Goal: Information Seeking & Learning: Learn about a topic

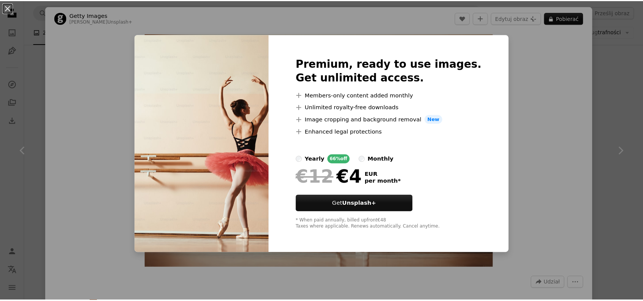
scroll to position [874, 0]
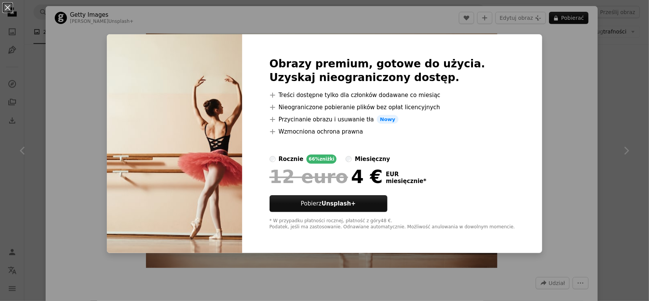
click at [578, 105] on div "An X shape Obrazy premium, gotowe do użycia. Uzyskaj nieograniczony dostęp. A p…" at bounding box center [324, 150] width 649 height 301
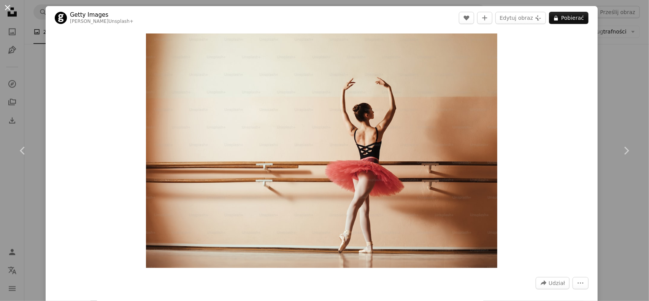
click at [6, 9] on button "An X shape" at bounding box center [7, 7] width 9 height 9
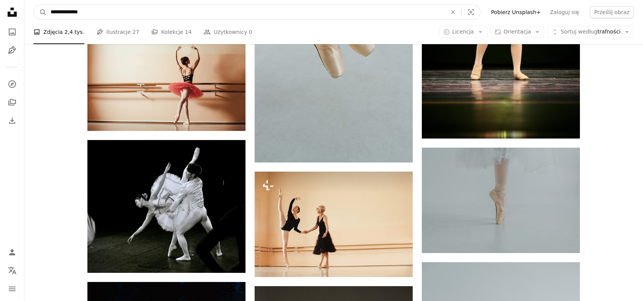
drag, startPoint x: 97, startPoint y: 13, endPoint x: 22, endPoint y: 17, distance: 74.7
type input "*******"
click button "A magnifying glass" at bounding box center [40, 12] width 13 height 14
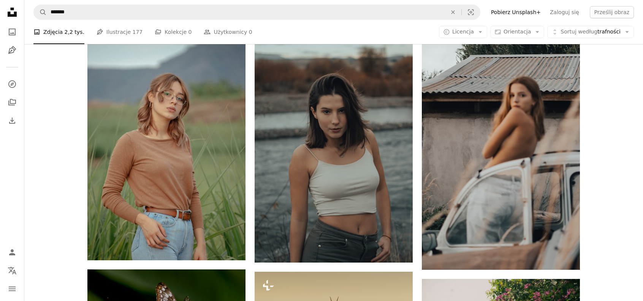
scroll to position [760, 0]
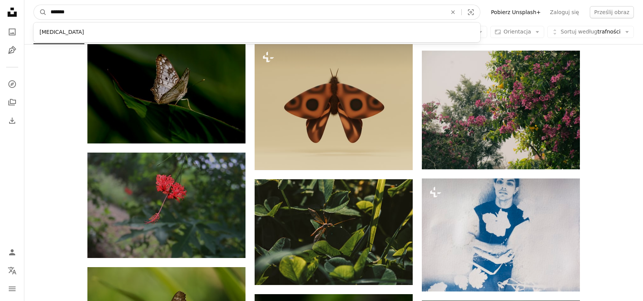
drag, startPoint x: 95, startPoint y: 12, endPoint x: 7, endPoint y: 17, distance: 88.0
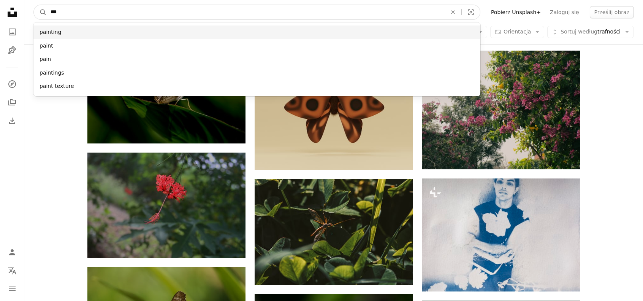
type input "***"
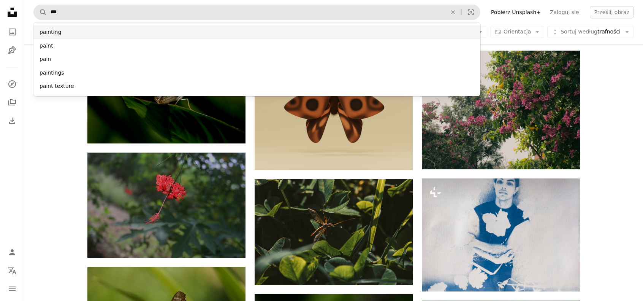
click at [51, 31] on div "painting" at bounding box center [256, 32] width 447 height 14
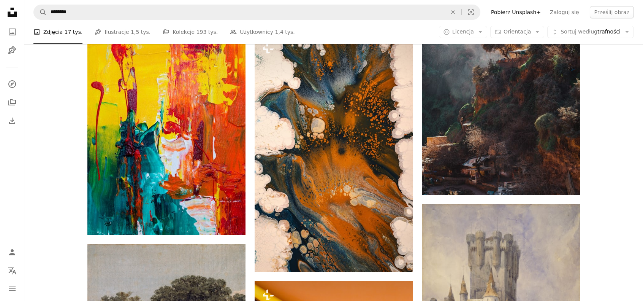
scroll to position [989, 0]
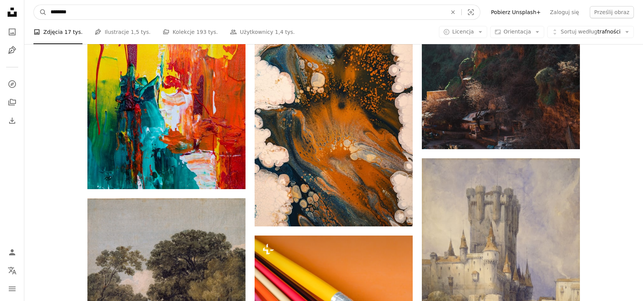
click at [113, 13] on input "********" at bounding box center [246, 12] width 398 height 14
type input "**********"
click button "A magnifying glass" at bounding box center [40, 12] width 13 height 14
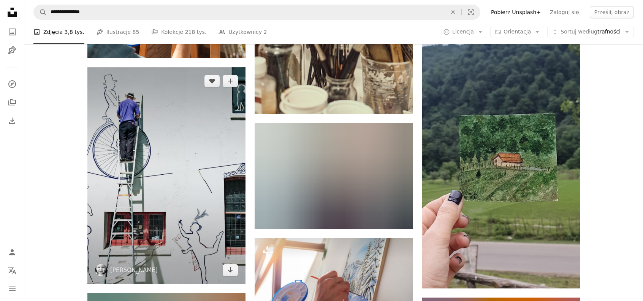
scroll to position [6349, 0]
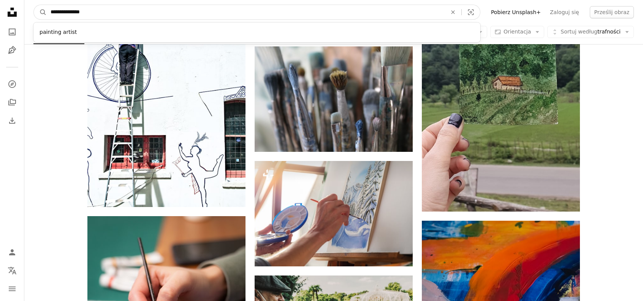
drag, startPoint x: 70, startPoint y: 12, endPoint x: 62, endPoint y: 8, distance: 8.7
click at [62, 8] on input "**********" at bounding box center [246, 12] width 398 height 14
type input "**********"
click button "A magnifying glass" at bounding box center [40, 12] width 13 height 14
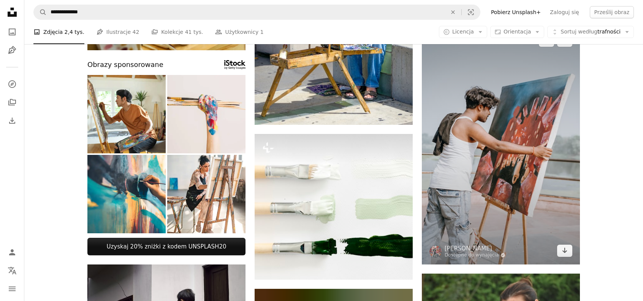
scroll to position [190, 0]
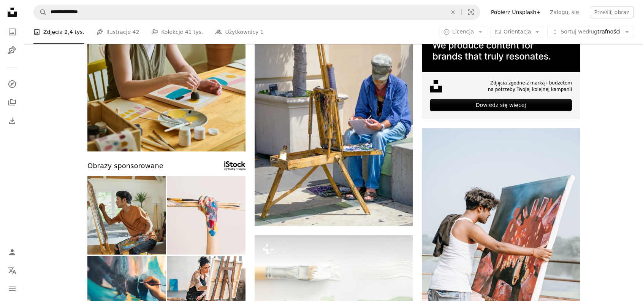
click at [126, 242] on img at bounding box center [126, 215] width 78 height 78
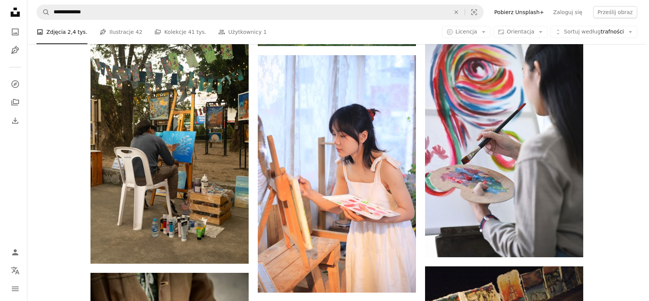
scroll to position [989, 0]
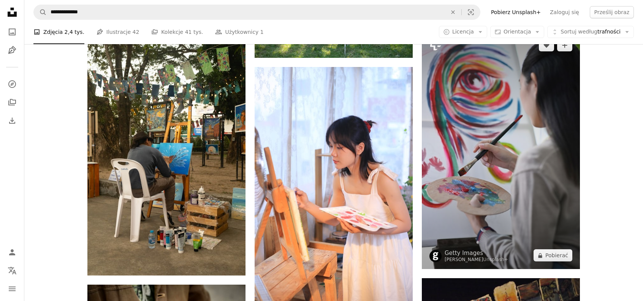
click at [530, 201] on img at bounding box center [501, 150] width 158 height 237
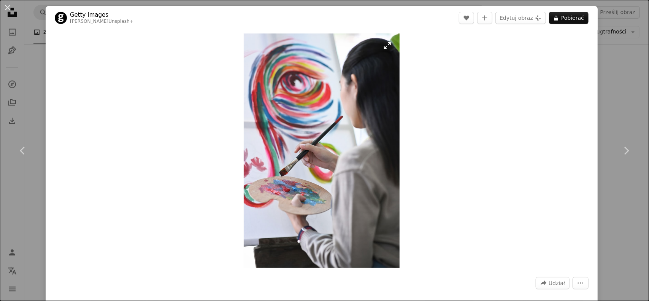
click at [317, 144] on img "Powiększ ten obraz" at bounding box center [322, 150] width 156 height 234
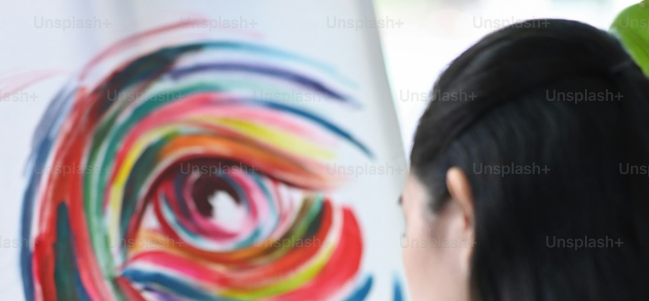
scroll to position [328, 0]
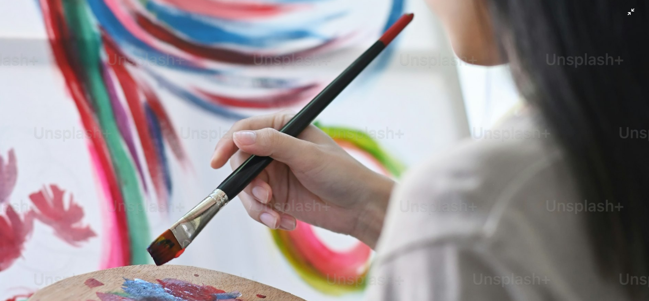
click at [317, 144] on img "Zoom out on this image" at bounding box center [325, 158] width 650 height 975
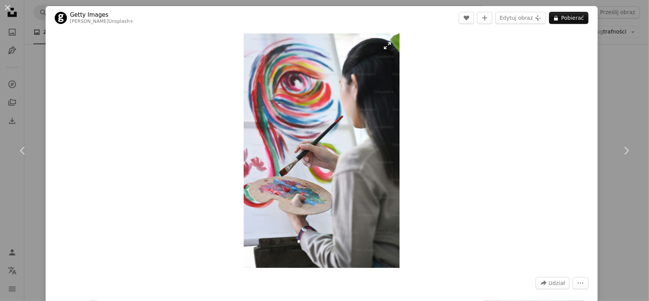
click at [338, 186] on img "Zoom in on this image" at bounding box center [322, 150] width 156 height 234
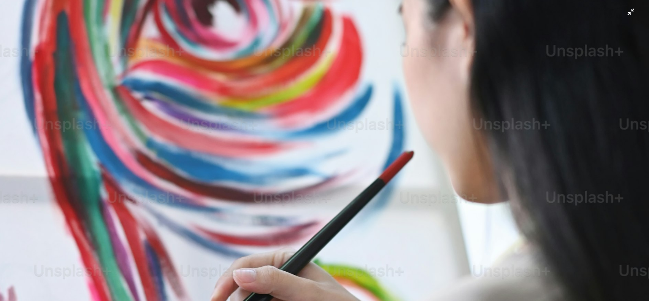
scroll to position [161, 0]
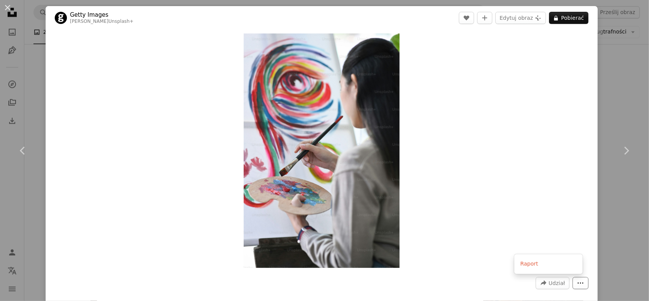
click at [577, 285] on icon "More Actions" at bounding box center [580, 282] width 7 height 7
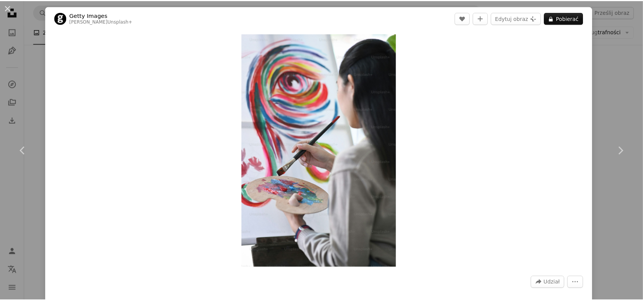
scroll to position [263, 0]
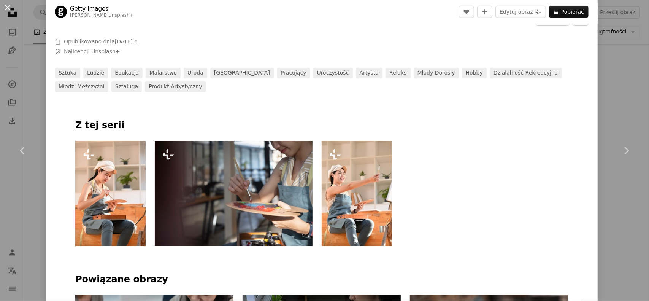
click at [7, 8] on button "An X shape" at bounding box center [7, 7] width 9 height 9
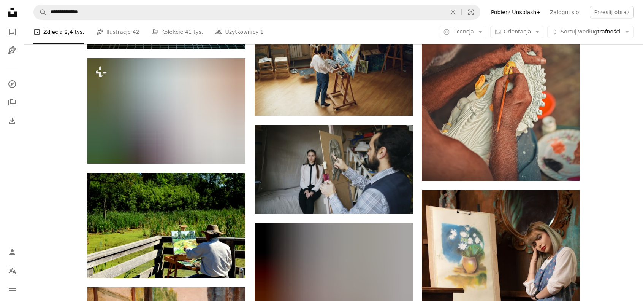
scroll to position [3764, 0]
